Goal: Information Seeking & Learning: Learn about a topic

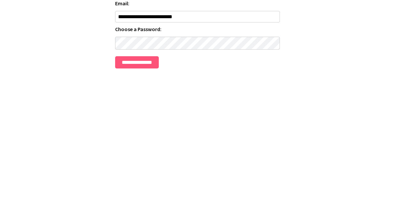
click at [141, 120] on input "**********" at bounding box center [137, 126] width 44 height 12
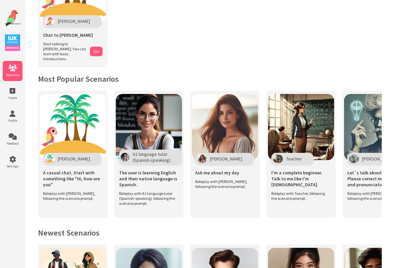
scroll to position [76, 0]
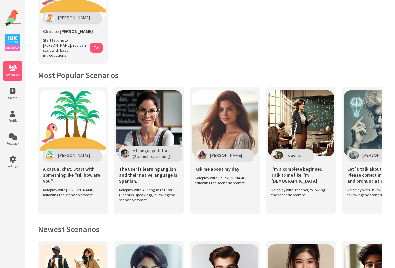
click at [234, 131] on img at bounding box center [225, 123] width 66 height 66
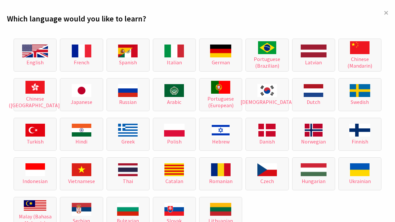
click at [38, 56] on img at bounding box center [35, 51] width 26 height 13
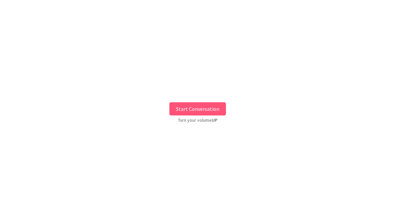
click at [205, 106] on button "Start Conversation" at bounding box center [197, 108] width 57 height 13
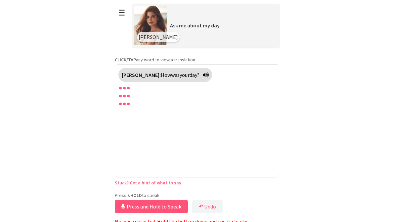
click at [207, 210] on button "↶ Undo" at bounding box center [207, 206] width 30 height 13
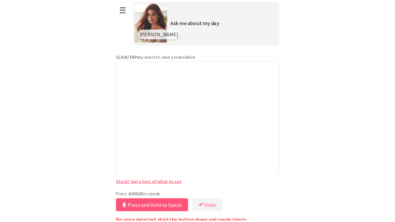
scroll to position [4, 0]
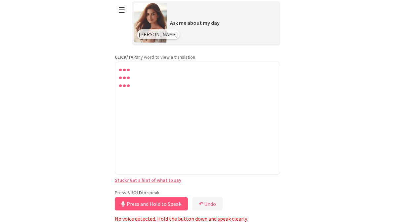
click at [207, 202] on button "↶ Undo" at bounding box center [207, 204] width 30 height 13
